Goal: Information Seeking & Learning: Learn about a topic

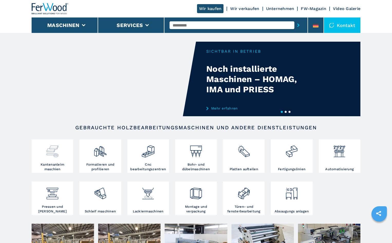
click at [58, 162] on h3 "Kantenanleim maschien" at bounding box center [52, 166] width 39 height 9
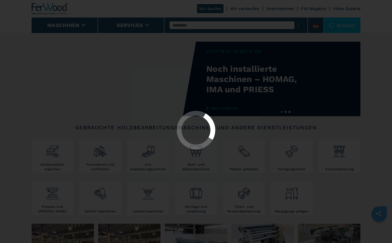
select select "**********"
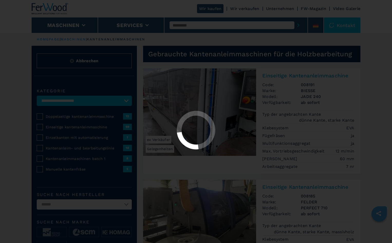
select select "**********"
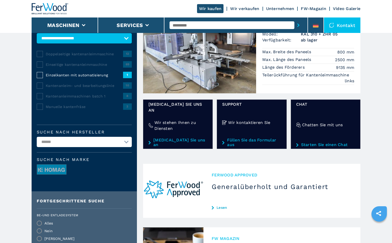
scroll to position [51, 0]
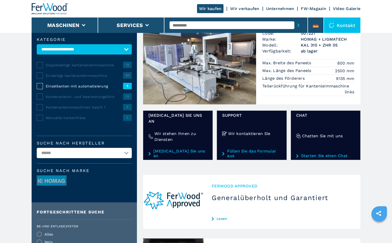
click at [36, 85] on div "**********" at bounding box center [84, 116] width 105 height 172
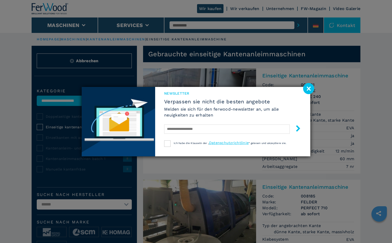
click at [304, 89] on image at bounding box center [308, 88] width 11 height 11
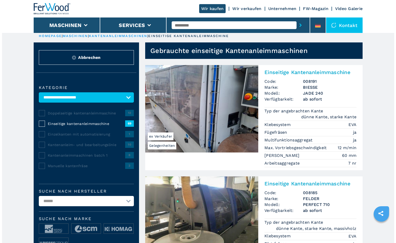
scroll to position [13, 0]
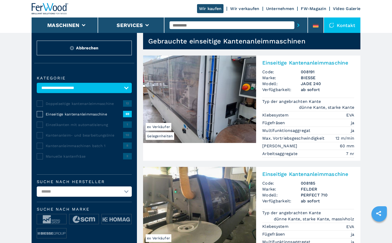
click at [80, 85] on select "**********" at bounding box center [84, 88] width 95 height 10
click at [37, 83] on select "**********" at bounding box center [84, 88] width 95 height 10
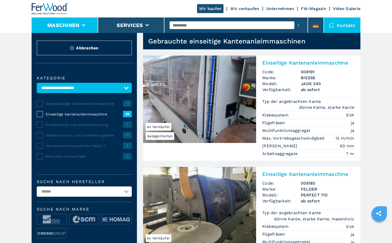
click at [76, 25] on button "Maschinen" at bounding box center [63, 25] width 32 height 6
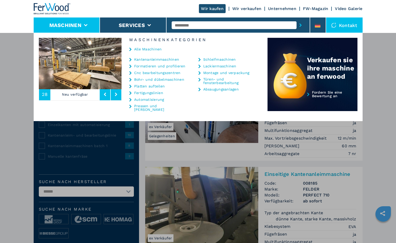
click at [151, 58] on link "Kantenanleimmaschinen" at bounding box center [156, 60] width 45 height 4
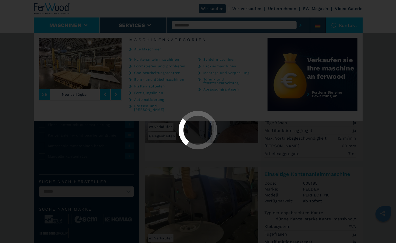
select select "**********"
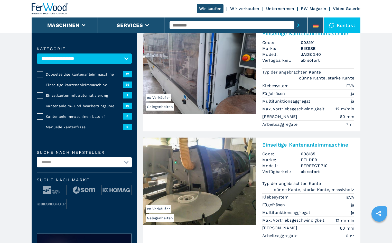
scroll to position [51, 0]
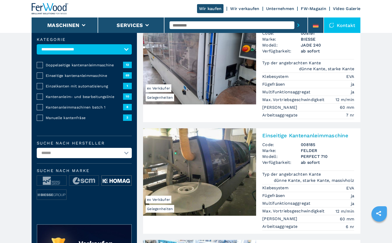
click at [110, 181] on img at bounding box center [116, 180] width 29 height 10
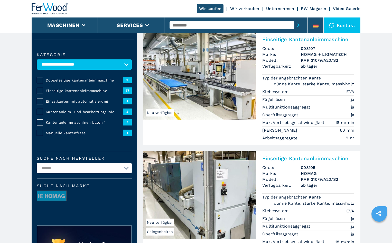
scroll to position [26, 0]
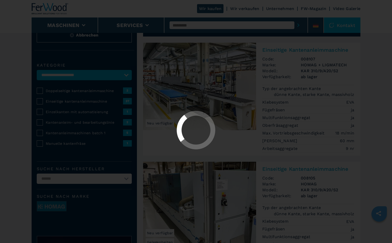
select select "**********"
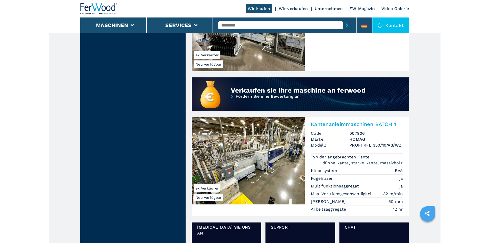
scroll to position [248, 0]
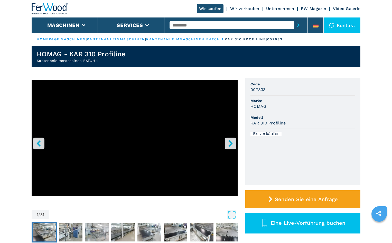
click at [42, 232] on img "Go to Slide 2" at bounding box center [45, 232] width 24 height 18
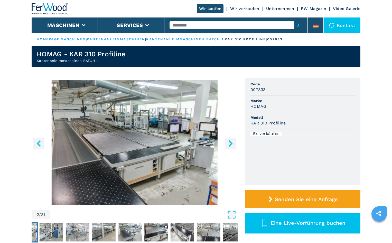
click at [164, 137] on img "Go to Slide 2" at bounding box center [135, 142] width 206 height 125
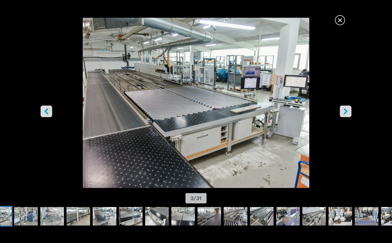
click at [44, 110] on icon "left-button" at bounding box center [46, 111] width 6 height 6
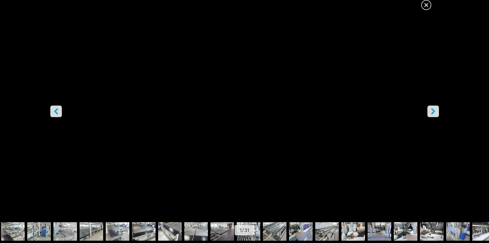
click at [392, 109] on div "Go to Slide 1" at bounding box center [244, 111] width 489 height 217
click at [392, 110] on icon "right-button" at bounding box center [433, 111] width 6 height 6
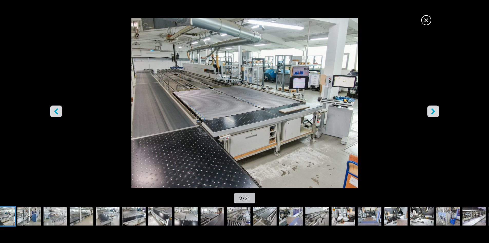
click at [392, 110] on icon "right-button" at bounding box center [433, 111] width 6 height 6
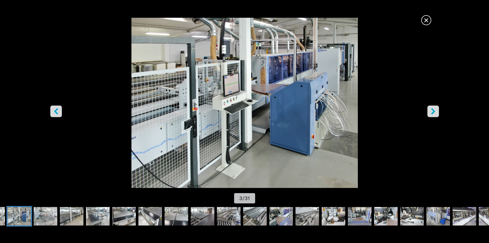
click at [392, 110] on icon "right-button" at bounding box center [433, 111] width 6 height 6
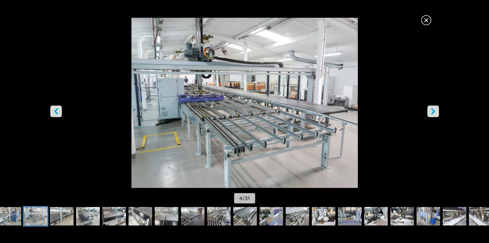
click at [392, 110] on icon "right-button" at bounding box center [433, 111] width 6 height 6
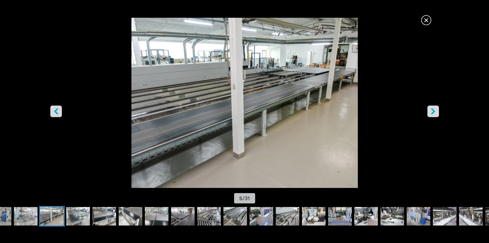
click at [392, 110] on icon "right-button" at bounding box center [433, 111] width 6 height 6
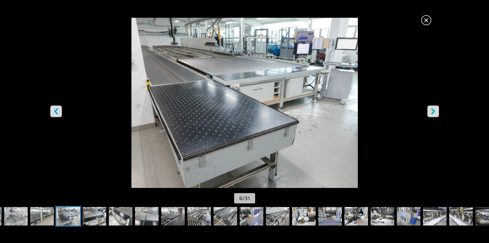
click at [392, 110] on icon "right-button" at bounding box center [433, 111] width 6 height 6
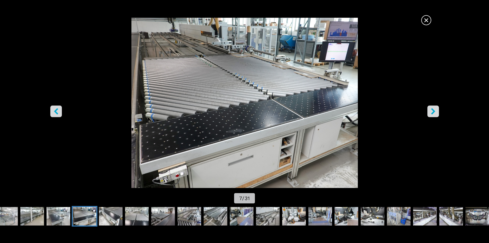
click at [392, 110] on icon "right-button" at bounding box center [433, 111] width 6 height 6
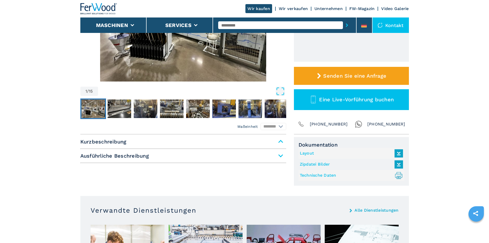
scroll to position [122, 0]
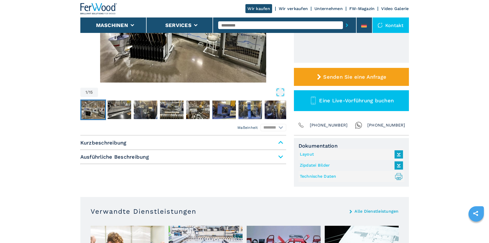
click at [280, 157] on span "Ausführliche Beschreibung" at bounding box center [183, 156] width 206 height 9
click at [277, 155] on span "Ausführliche Beschreibung" at bounding box center [183, 156] width 206 height 9
click at [280, 142] on span "Kurzbeschreibung" at bounding box center [183, 142] width 206 height 9
click at [83, 142] on span "Kurzbeschreibung" at bounding box center [183, 142] width 206 height 9
click at [99, 160] on span "Ausführliche Beschreibung" at bounding box center [183, 156] width 206 height 9
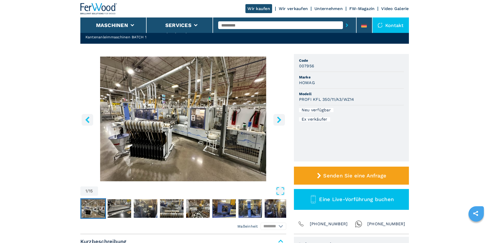
scroll to position [20, 0]
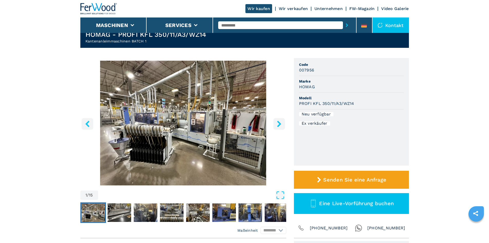
click at [280, 134] on img "Go to Slide 1" at bounding box center [183, 123] width 206 height 125
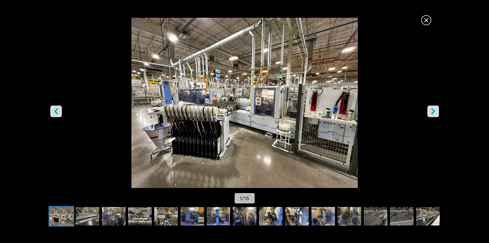
click at [392, 109] on img "Go to Slide 1" at bounding box center [244, 103] width 441 height 170
click at [392, 111] on icon "right-button" at bounding box center [433, 111] width 6 height 6
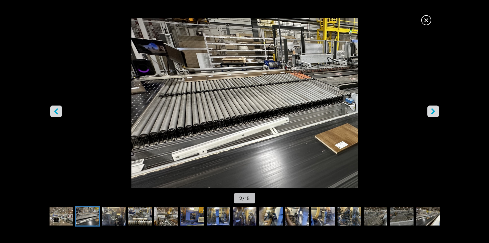
click at [392, 111] on icon "right-button" at bounding box center [433, 111] width 6 height 6
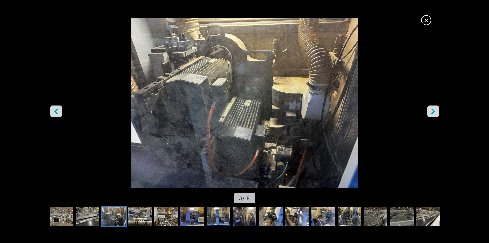
click at [392, 111] on icon "right-button" at bounding box center [433, 111] width 6 height 6
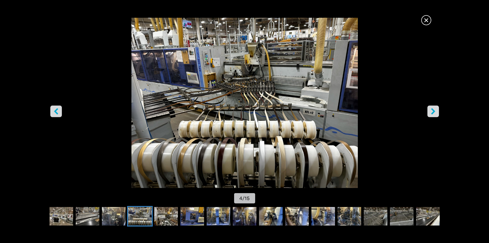
click at [392, 111] on icon "right-button" at bounding box center [433, 111] width 6 height 6
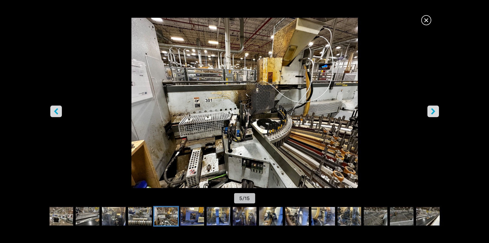
click at [392, 111] on icon "right-button" at bounding box center [433, 111] width 6 height 6
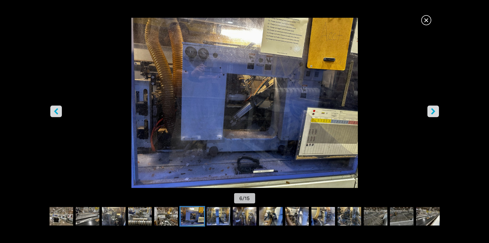
click at [392, 111] on icon "right-button" at bounding box center [433, 111] width 6 height 6
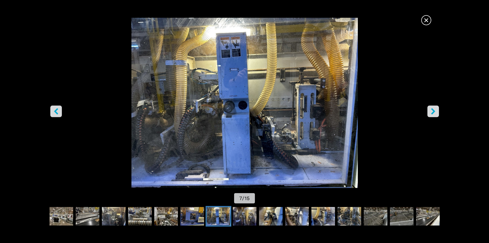
click at [392, 111] on icon "right-button" at bounding box center [433, 111] width 6 height 6
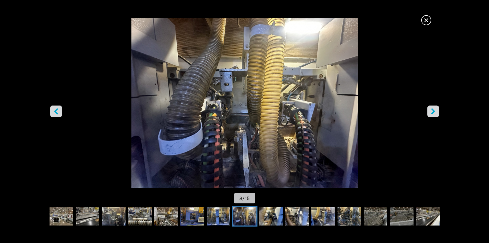
click at [392, 111] on icon "right-button" at bounding box center [433, 111] width 6 height 6
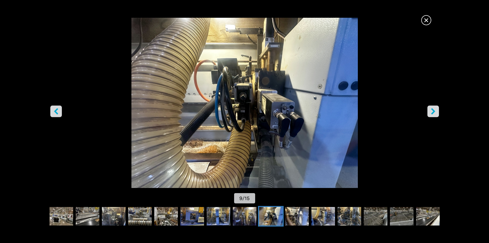
click at [392, 111] on icon "right-button" at bounding box center [433, 111] width 6 height 6
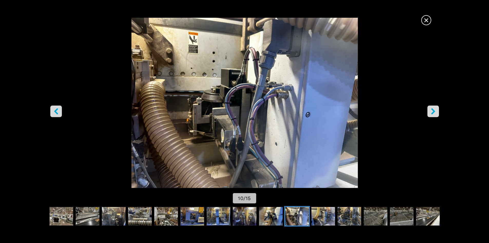
click at [392, 111] on icon "right-button" at bounding box center [433, 111] width 6 height 6
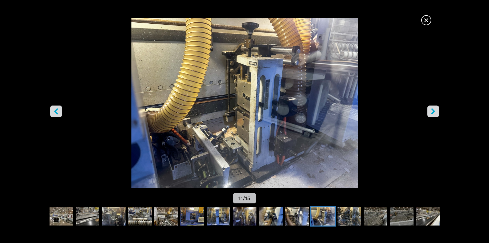
click at [392, 111] on icon "right-button" at bounding box center [433, 111] width 6 height 6
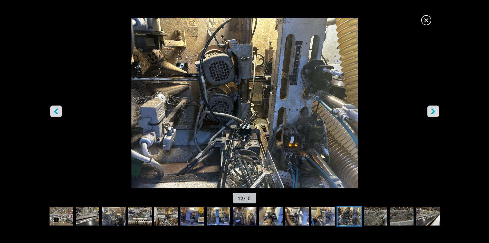
click at [392, 111] on icon "right-button" at bounding box center [433, 111] width 6 height 6
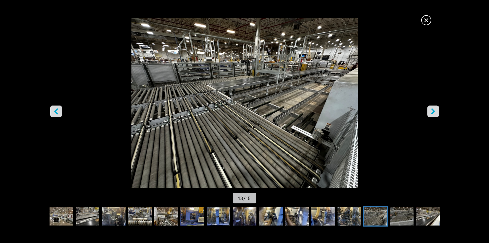
click at [392, 111] on icon "right-button" at bounding box center [433, 111] width 6 height 6
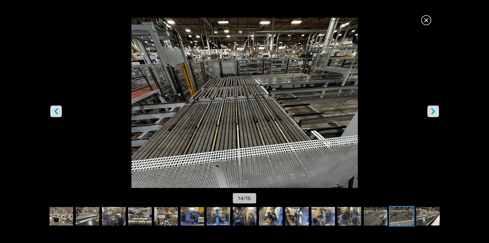
click at [392, 111] on icon "right-button" at bounding box center [433, 111] width 6 height 6
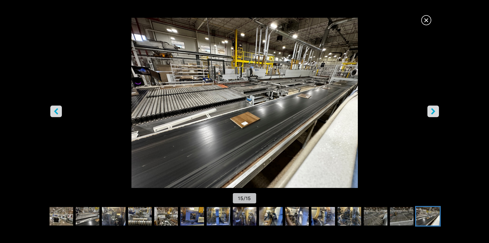
click at [392, 111] on icon "right-button" at bounding box center [433, 111] width 6 height 6
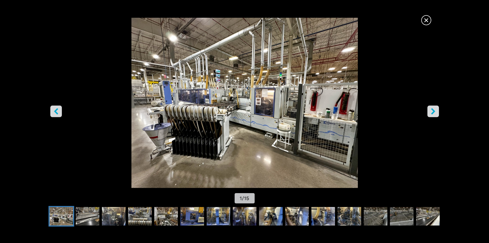
click at [392, 111] on icon "right-button" at bounding box center [433, 111] width 6 height 6
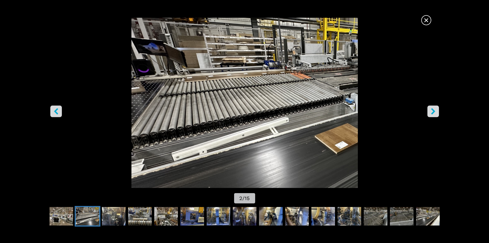
click at [392, 111] on icon "right-button" at bounding box center [433, 111] width 6 height 6
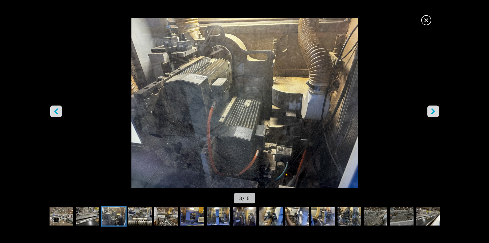
click at [392, 111] on icon "right-button" at bounding box center [433, 111] width 6 height 6
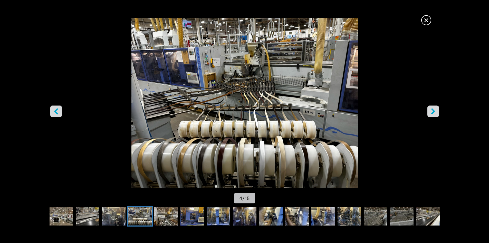
click at [392, 111] on icon "right-button" at bounding box center [433, 111] width 6 height 6
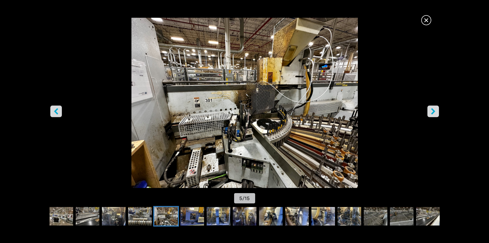
click at [392, 17] on span "×" at bounding box center [426, 19] width 9 height 9
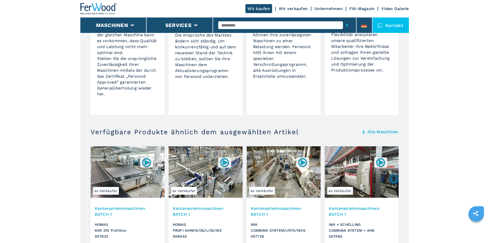
scroll to position [482, 0]
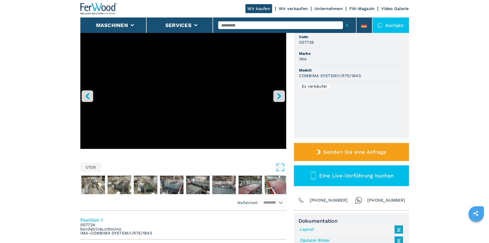
scroll to position [51, 0]
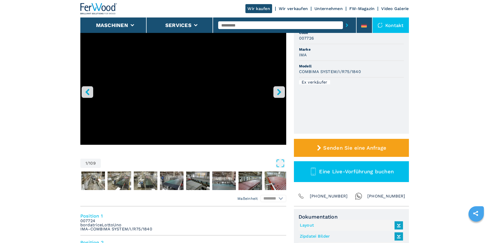
click at [278, 92] on icon "right-button" at bounding box center [279, 92] width 6 height 6
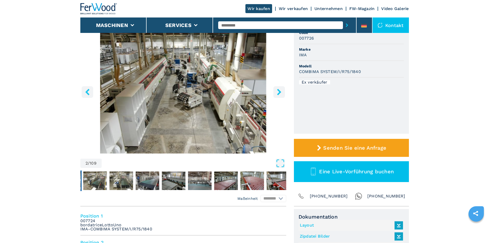
click at [278, 92] on icon "right-button" at bounding box center [279, 92] width 6 height 6
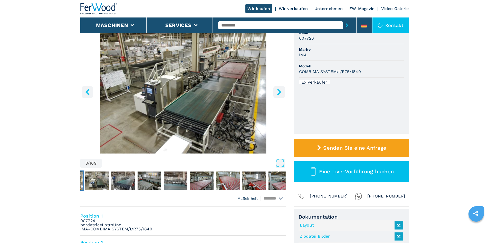
click at [278, 92] on icon "right-button" at bounding box center [279, 92] width 6 height 6
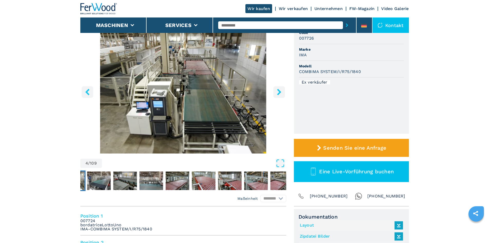
click at [278, 92] on icon "right-button" at bounding box center [279, 92] width 6 height 6
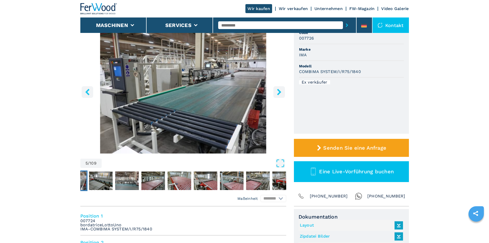
click at [278, 92] on icon "right-button" at bounding box center [279, 92] width 6 height 6
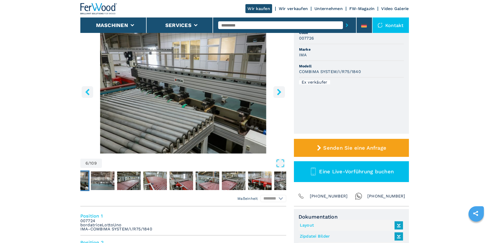
click at [278, 92] on icon "right-button" at bounding box center [279, 92] width 6 height 6
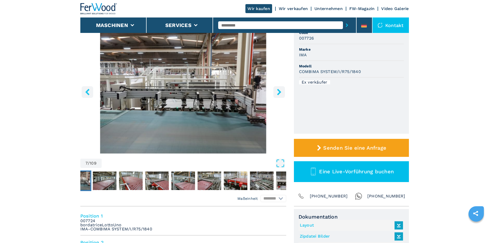
click at [86, 89] on icon "left-button" at bounding box center [87, 92] width 6 height 6
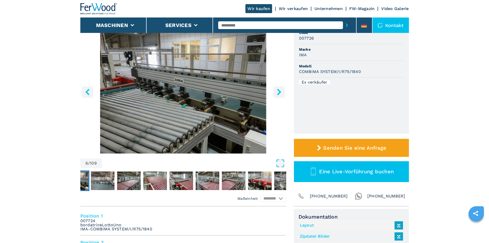
click at [86, 89] on icon "left-button" at bounding box center [87, 92] width 6 height 6
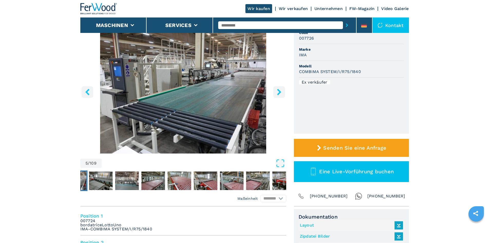
click at [86, 89] on icon "left-button" at bounding box center [87, 92] width 6 height 6
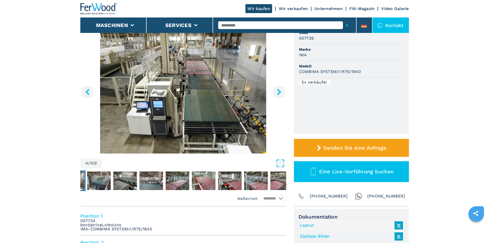
click at [86, 89] on icon "left-button" at bounding box center [87, 92] width 6 height 6
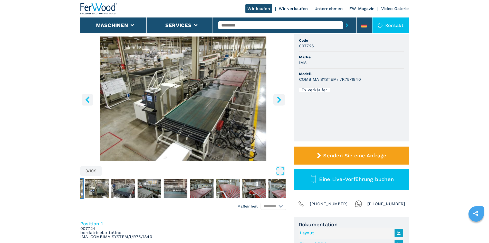
scroll to position [0, 0]
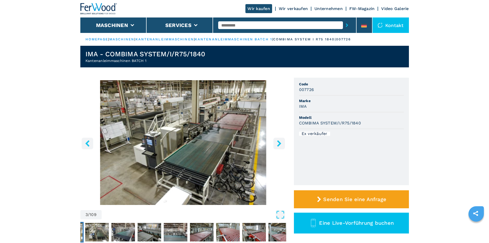
click at [87, 136] on img "Go to Slide 3" at bounding box center [183, 142] width 206 height 125
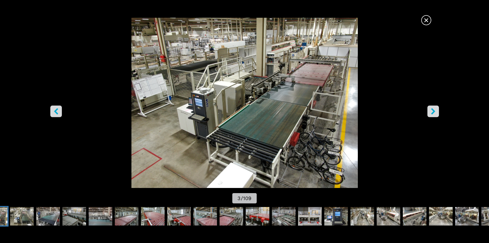
click at [57, 109] on icon "left-button" at bounding box center [56, 111] width 4 height 6
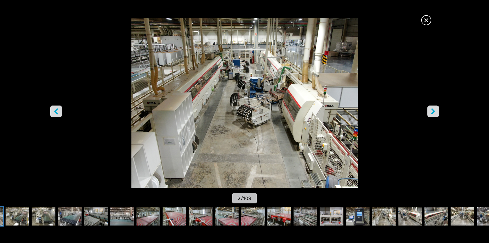
click at [59, 110] on icon "left-button" at bounding box center [56, 111] width 6 height 6
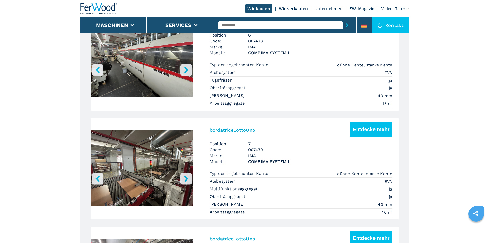
scroll to position [1053, 0]
